Goal: Transaction & Acquisition: Purchase product/service

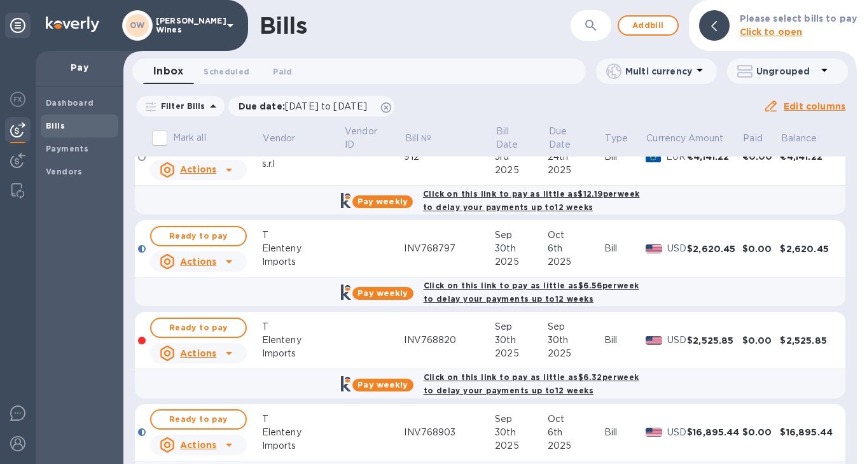
scroll to position [835, 0]
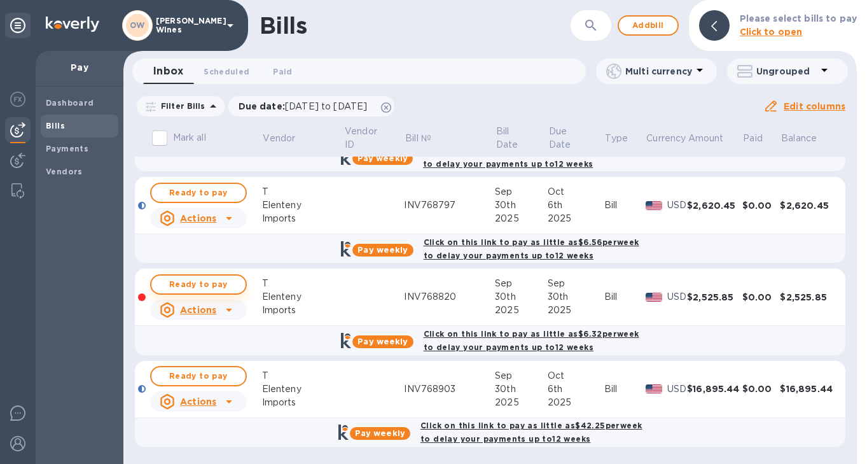
click at [213, 275] on button "Ready to pay" at bounding box center [198, 284] width 97 height 20
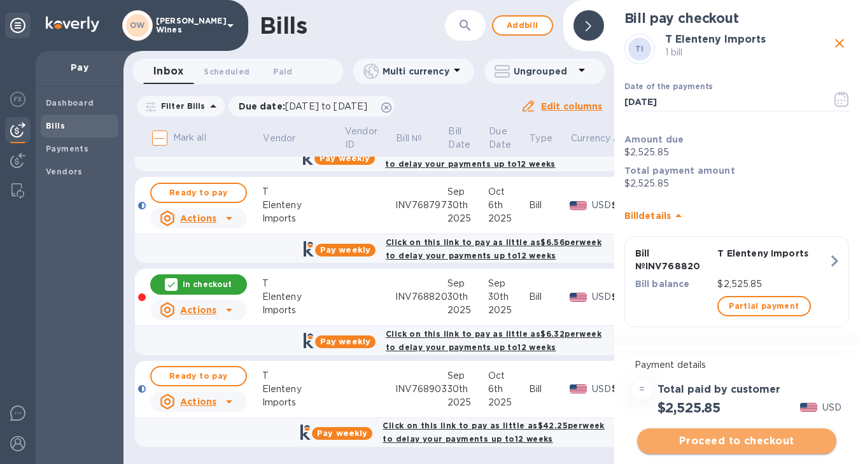
click at [733, 438] on span "Proceed to checkout" at bounding box center [736, 440] width 179 height 15
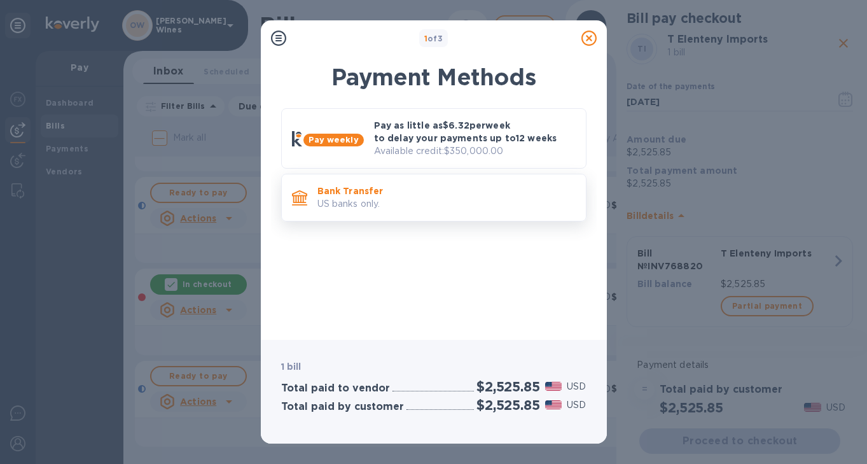
click at [385, 195] on p "Bank Transfer" at bounding box center [447, 191] width 258 height 13
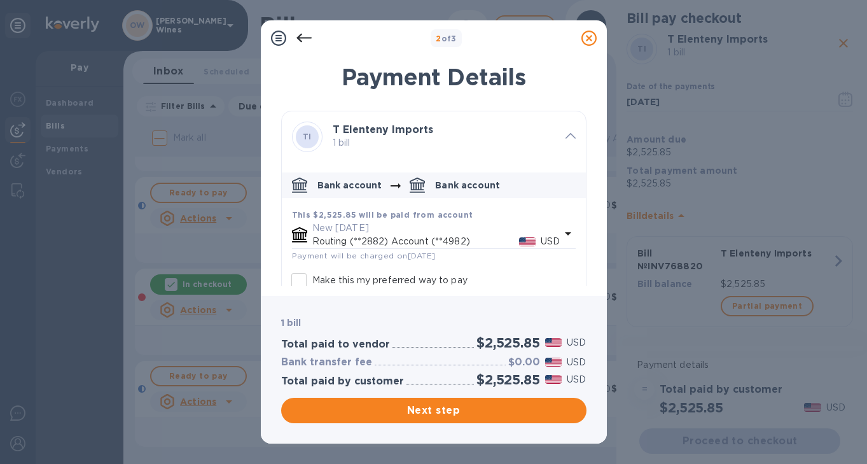
scroll to position [71, 0]
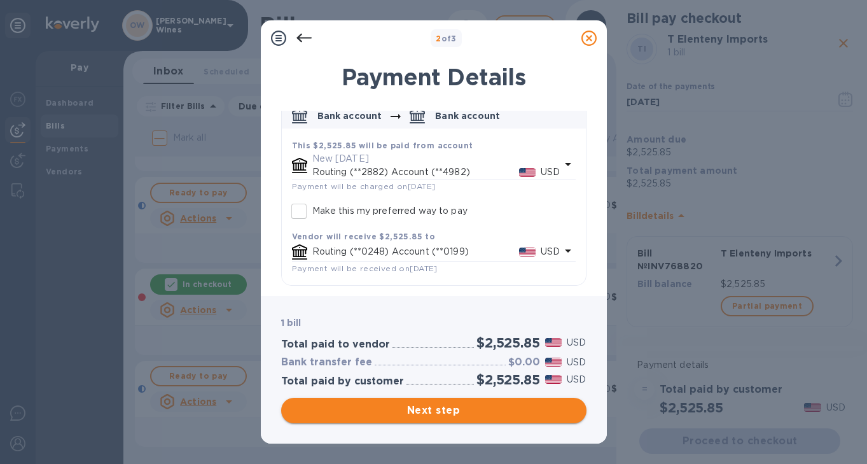
click at [455, 409] on span "Next step" at bounding box center [433, 410] width 285 height 15
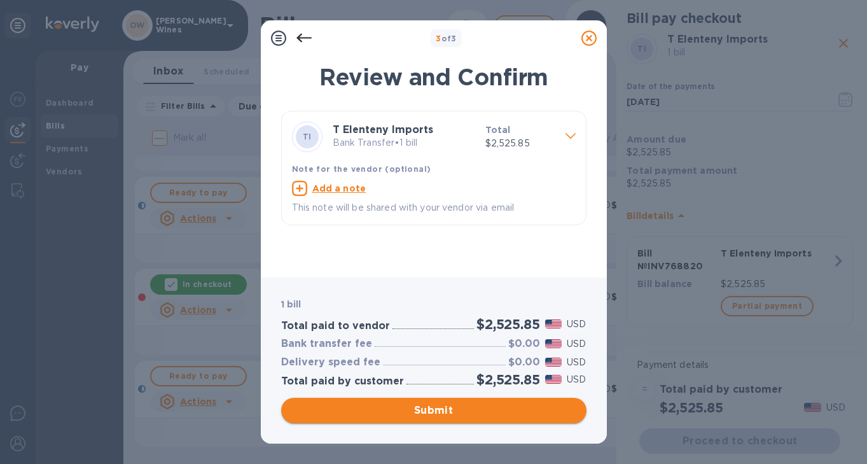
click at [454, 411] on span "Submit" at bounding box center [433, 410] width 285 height 15
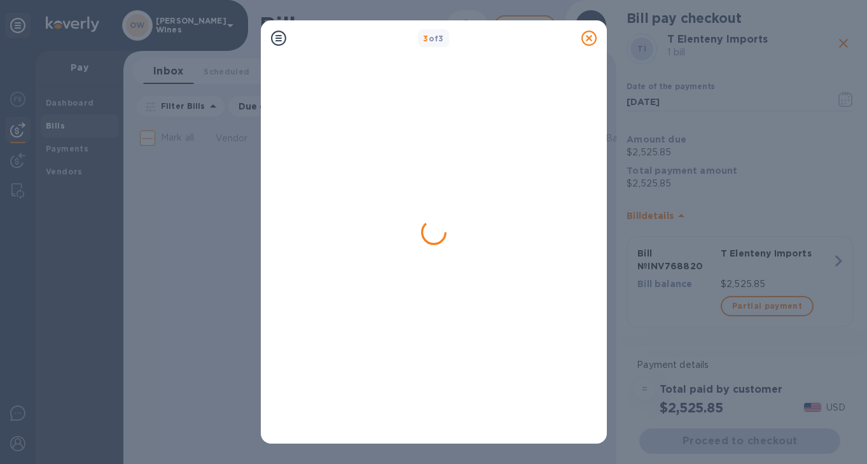
scroll to position [0, 0]
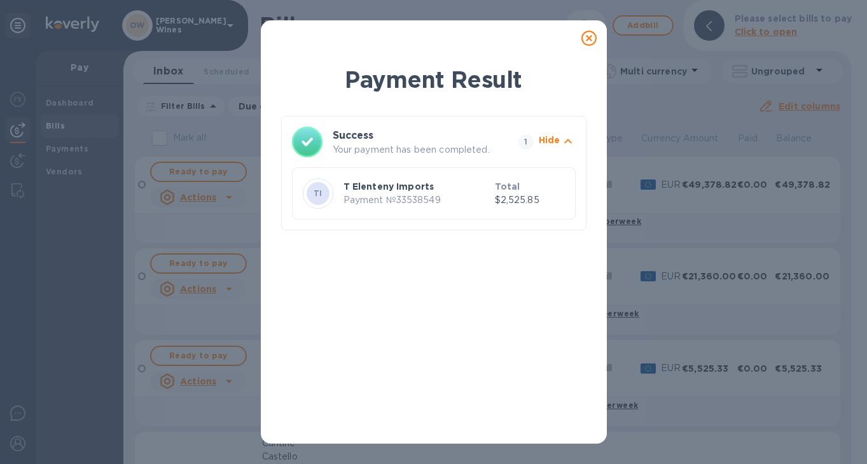
click at [590, 36] on icon at bounding box center [589, 38] width 15 height 15
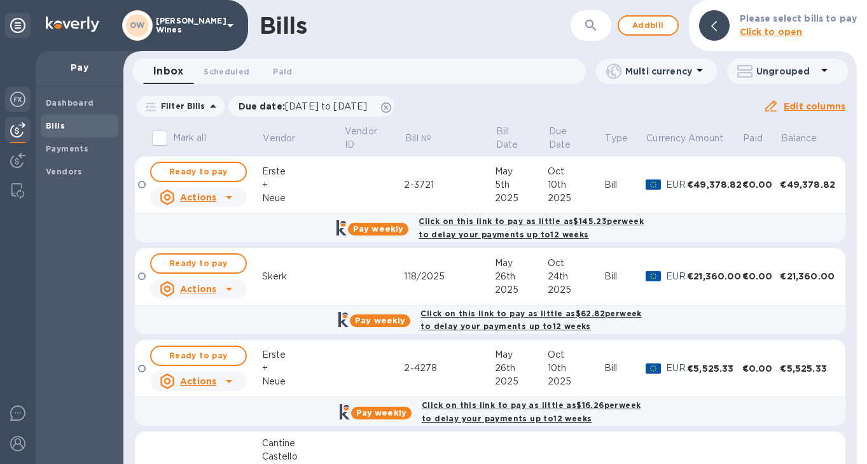
click at [22, 102] on img at bounding box center [17, 99] width 15 height 15
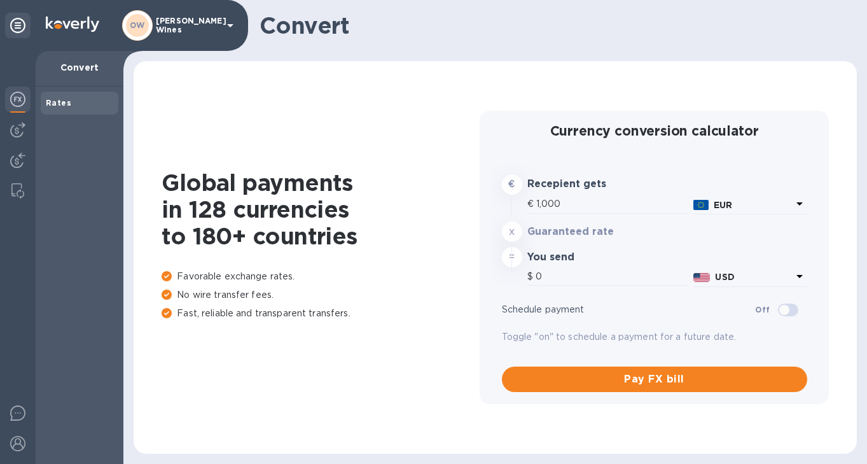
type input "1,175.5"
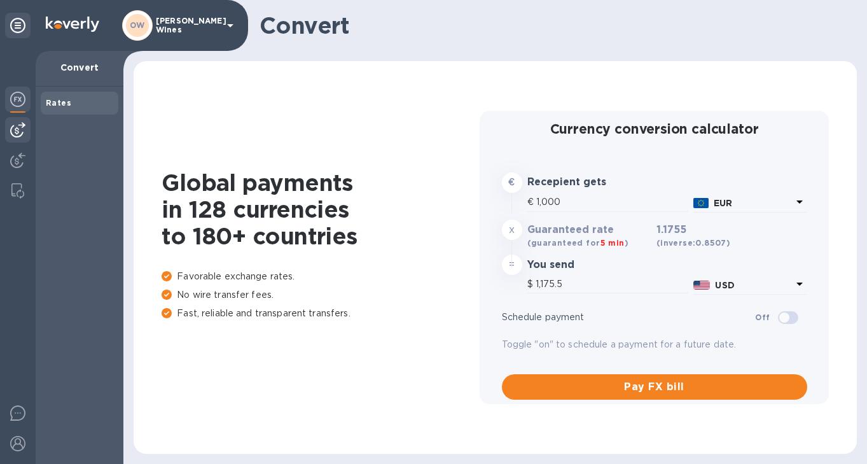
click at [18, 133] on img at bounding box center [17, 129] width 15 height 15
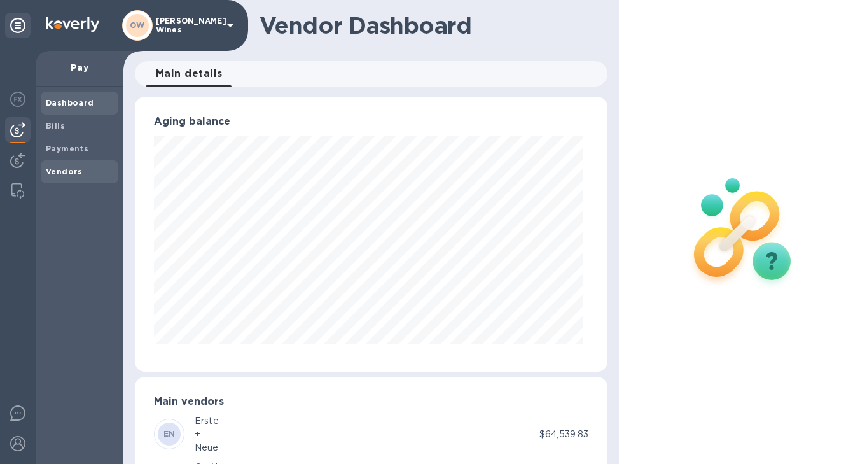
scroll to position [275, 468]
click at [69, 123] on span "Bills" at bounding box center [79, 126] width 67 height 13
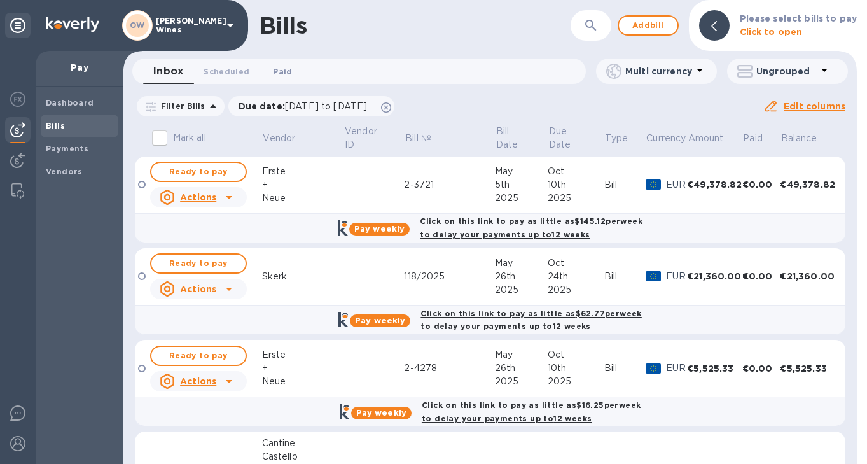
click at [283, 76] on span "Paid 0" at bounding box center [282, 71] width 19 height 13
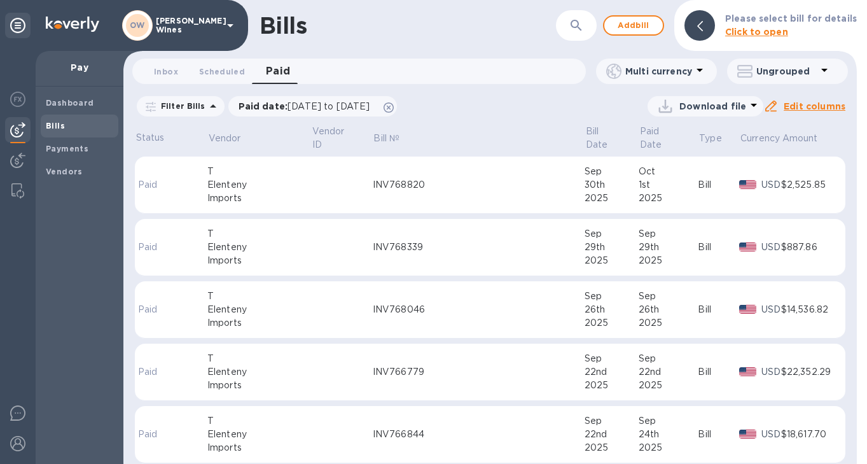
click at [266, 192] on div "Imports" at bounding box center [259, 198] width 104 height 13
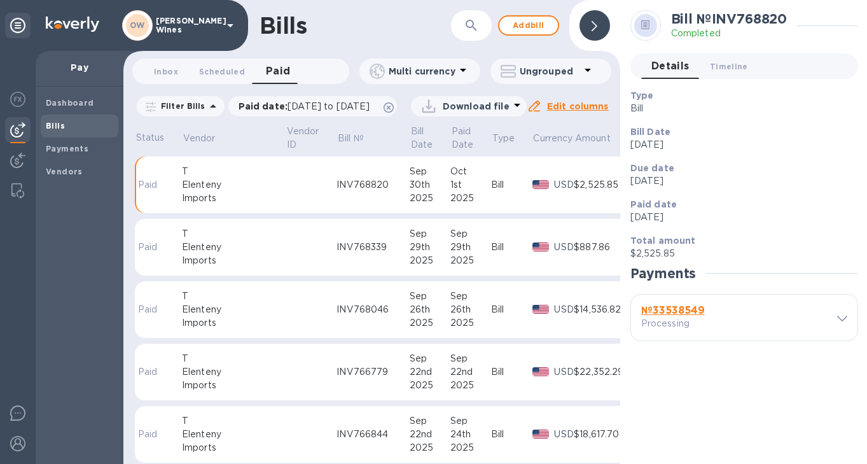
click at [671, 311] on b "№ 33538549" at bounding box center [673, 310] width 64 height 12
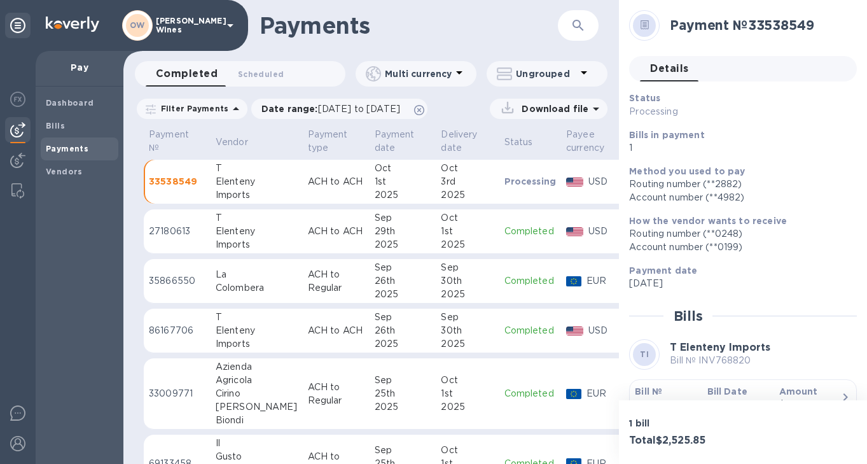
click at [654, 396] on b "Bill №" at bounding box center [648, 391] width 27 height 10
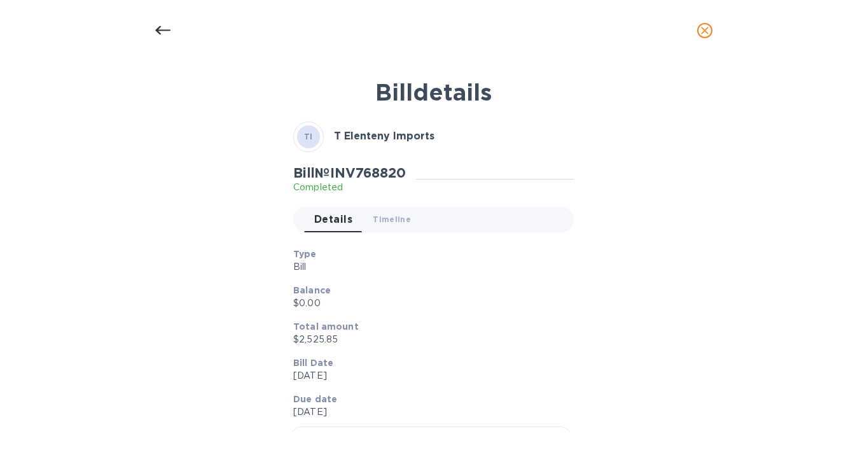
click at [162, 29] on icon at bounding box center [162, 30] width 15 height 15
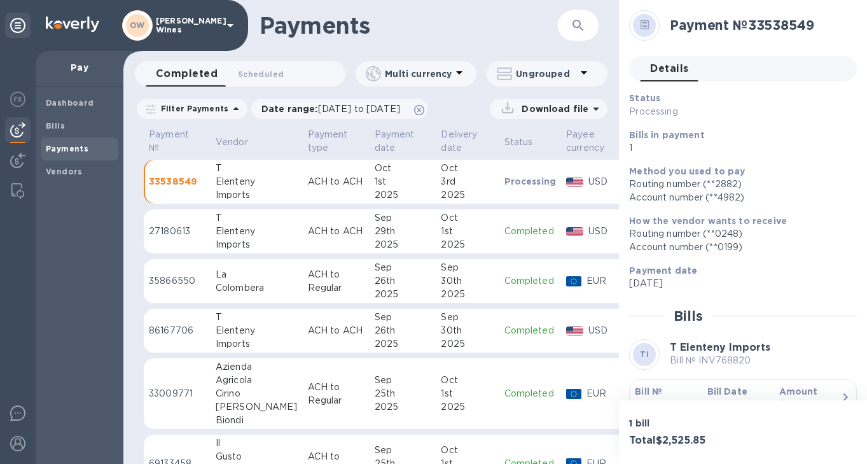
scroll to position [36, 0]
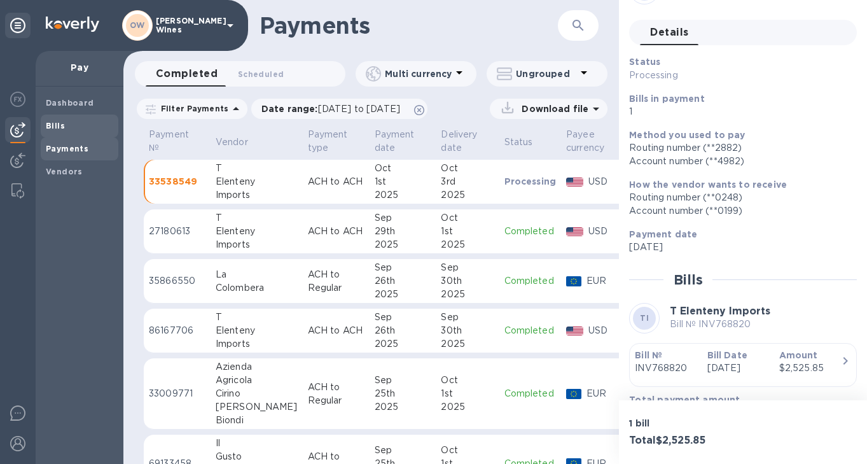
click at [59, 128] on b "Bills" at bounding box center [55, 126] width 19 height 10
